Goal: Task Accomplishment & Management: Use online tool/utility

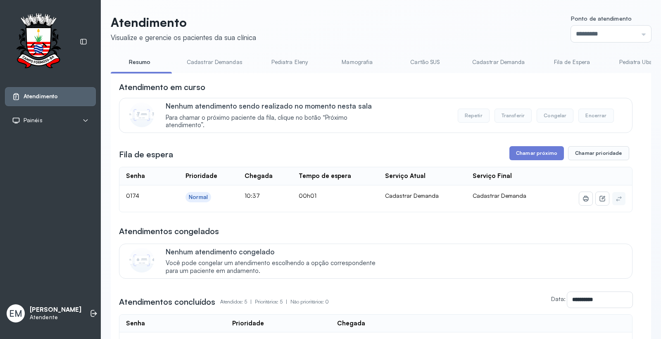
click at [542, 163] on div "**********" at bounding box center [375, 266] width 513 height 371
click at [535, 157] on button "Chamar próximo" at bounding box center [536, 153] width 55 height 14
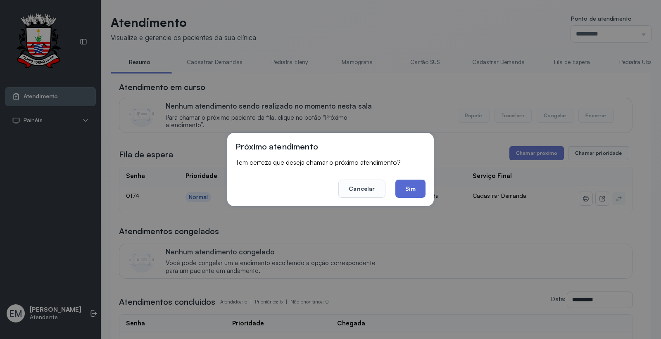
drag, startPoint x: 408, startPoint y: 185, endPoint x: 281, endPoint y: 0, distance: 224.6
click at [408, 184] on button "Sim" at bounding box center [410, 189] width 30 height 18
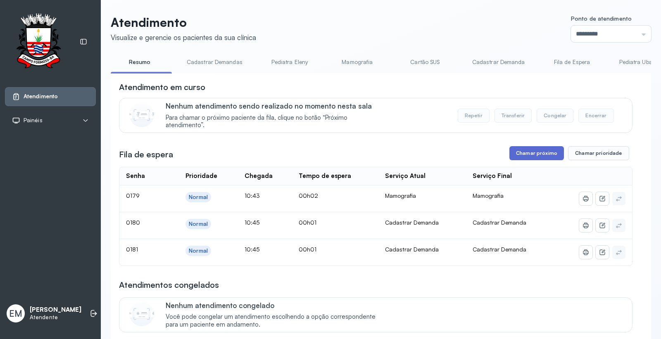
click at [543, 153] on button "Chamar próximo" at bounding box center [536, 153] width 55 height 14
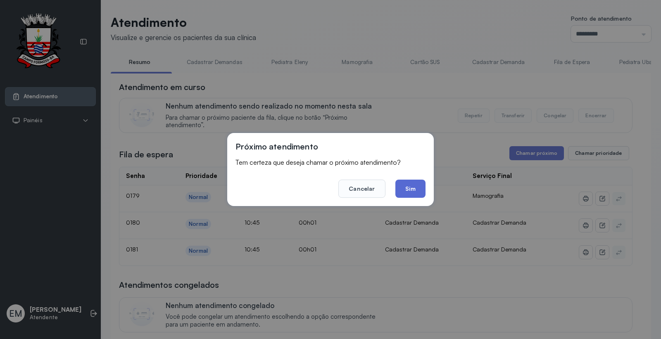
click at [417, 188] on button "Sim" at bounding box center [410, 189] width 30 height 18
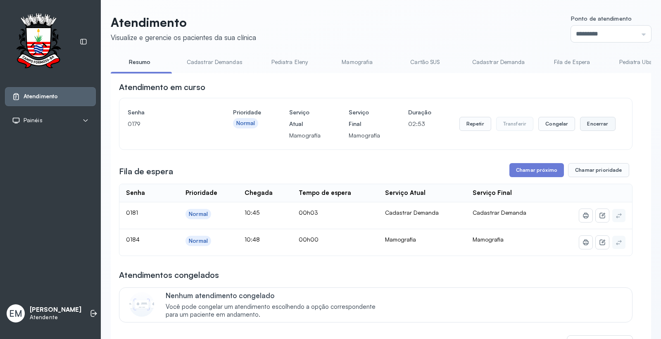
click at [580, 124] on button "Encerrar" at bounding box center [597, 124] width 35 height 14
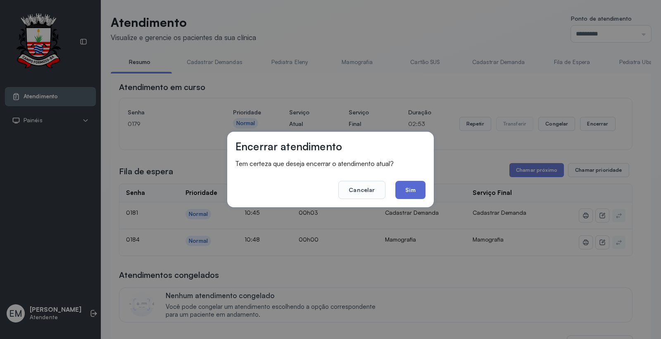
click at [424, 188] on button "Sim" at bounding box center [410, 190] width 30 height 18
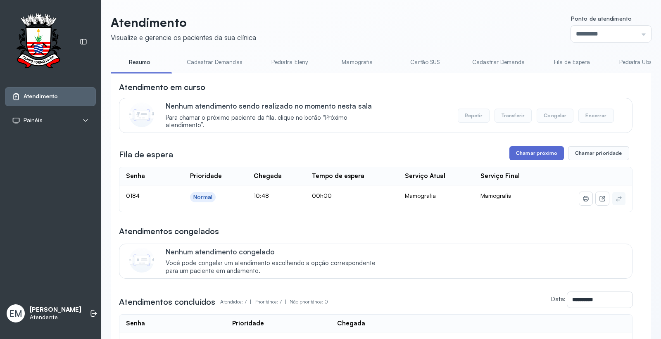
click at [525, 157] on button "Chamar próximo" at bounding box center [536, 153] width 55 height 14
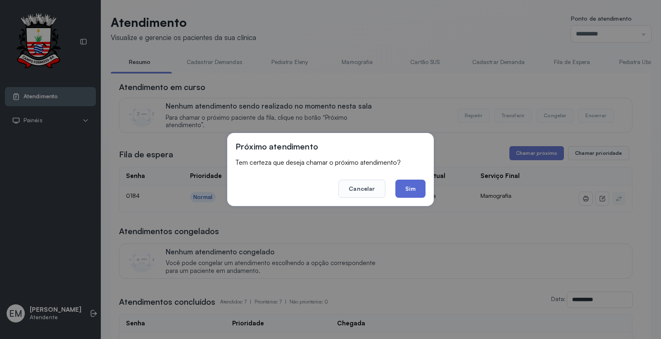
click at [410, 187] on button "Sim" at bounding box center [410, 189] width 30 height 18
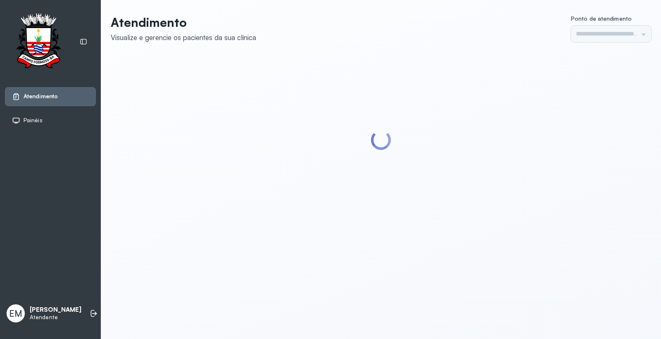
type input "*********"
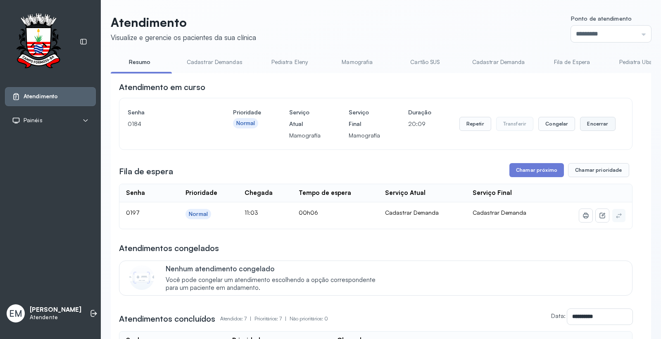
click at [589, 123] on button "Encerrar" at bounding box center [597, 124] width 35 height 14
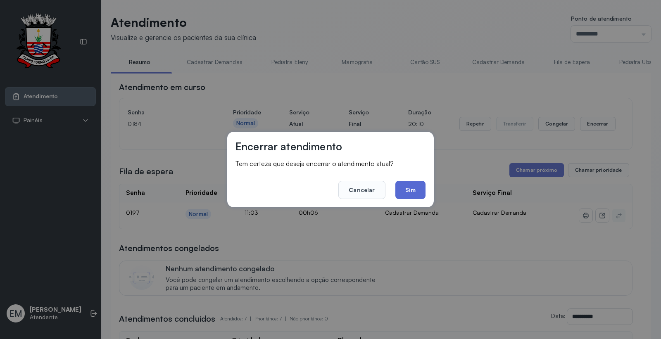
click at [408, 186] on button "Sim" at bounding box center [410, 190] width 30 height 18
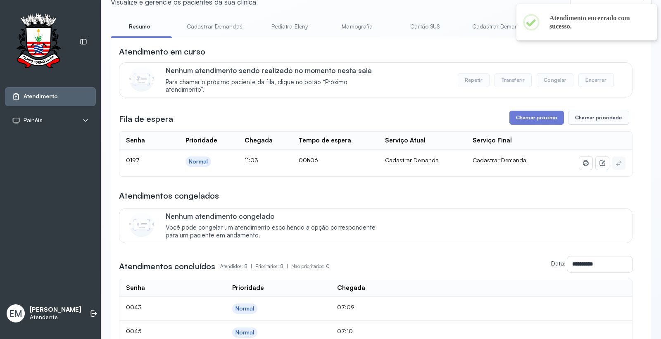
scroll to position [46, 0]
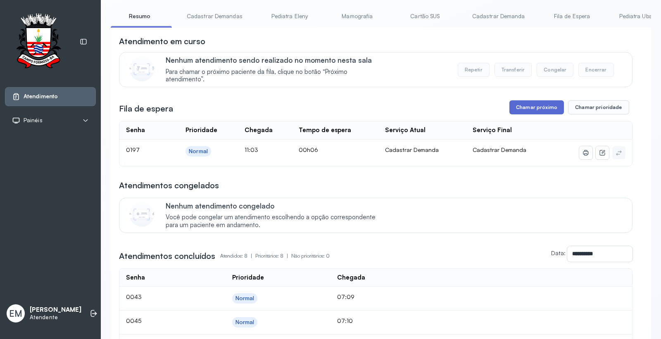
drag, startPoint x: 534, startPoint y: 97, endPoint x: 533, endPoint y: 109, distance: 12.0
click at [533, 97] on div "**********" at bounding box center [375, 257] width 513 height 442
click at [532, 110] on button "Chamar próximo" at bounding box center [536, 107] width 55 height 14
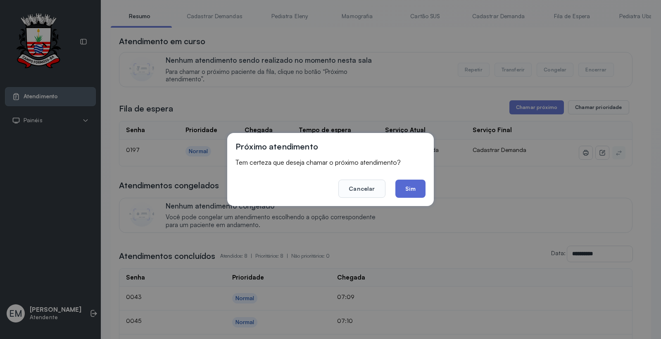
click at [412, 190] on button "Sim" at bounding box center [410, 189] width 30 height 18
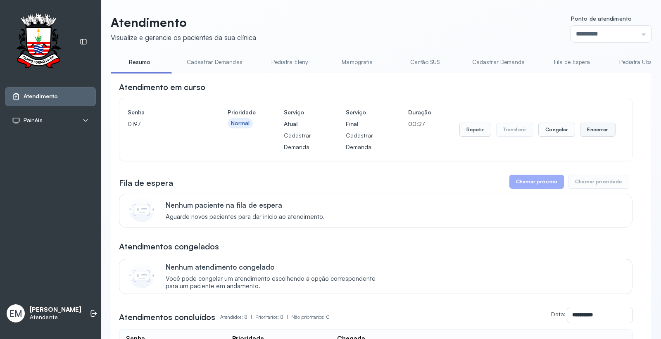
click at [592, 131] on button "Encerrar" at bounding box center [597, 130] width 35 height 14
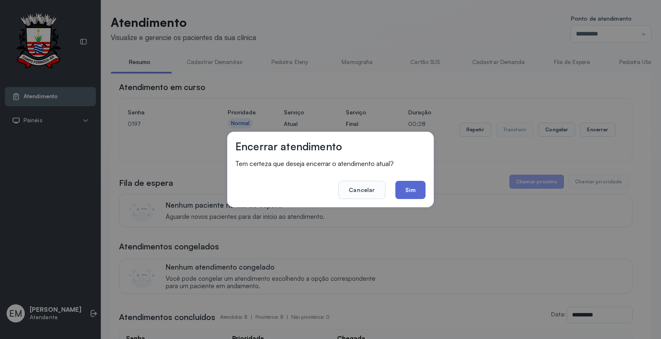
click at [422, 189] on button "Sim" at bounding box center [410, 190] width 30 height 18
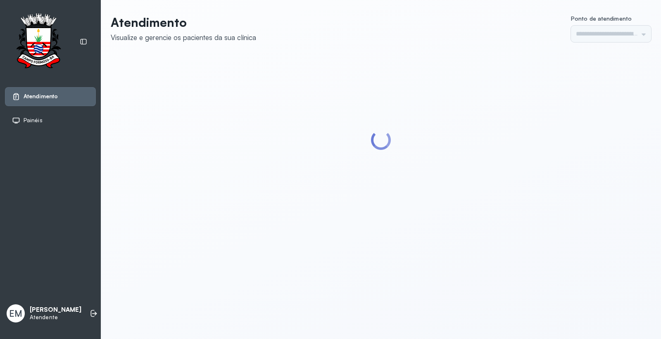
type input "*********"
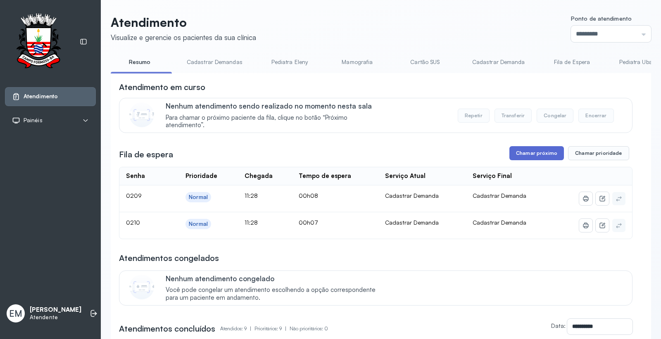
click at [530, 153] on button "Chamar próximo" at bounding box center [536, 153] width 55 height 14
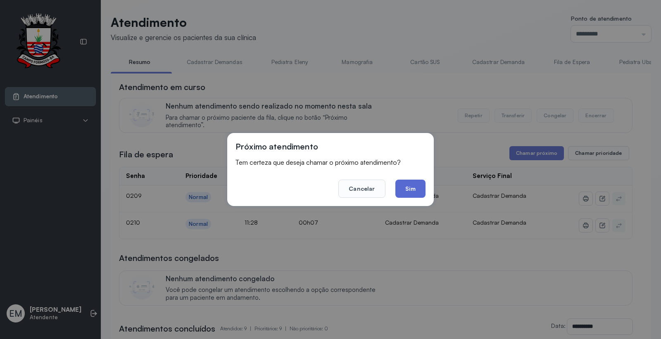
click at [414, 188] on button "Sim" at bounding box center [410, 189] width 30 height 18
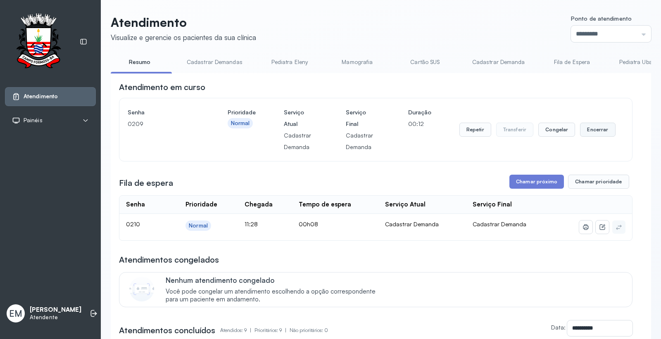
click at [593, 128] on button "Encerrar" at bounding box center [597, 130] width 35 height 14
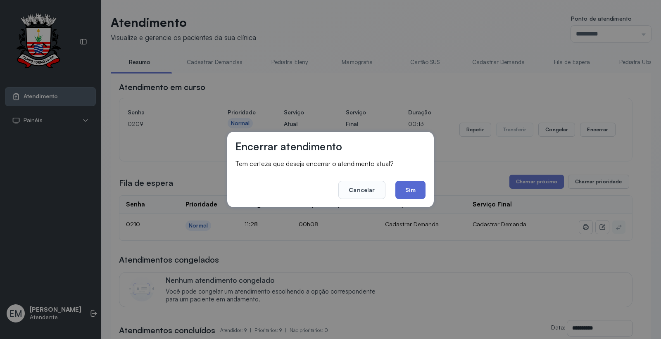
click at [411, 190] on button "Sim" at bounding box center [410, 190] width 30 height 18
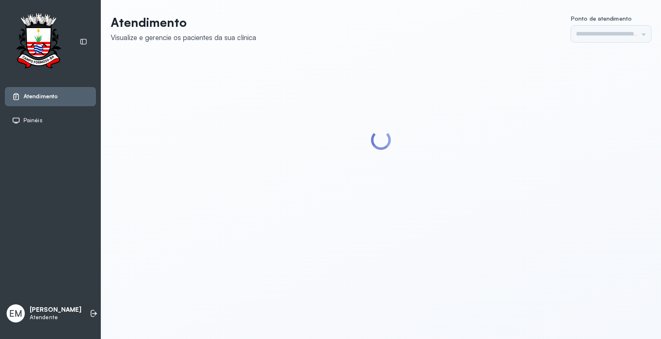
type input "*********"
